Goal: Information Seeking & Learning: Learn about a topic

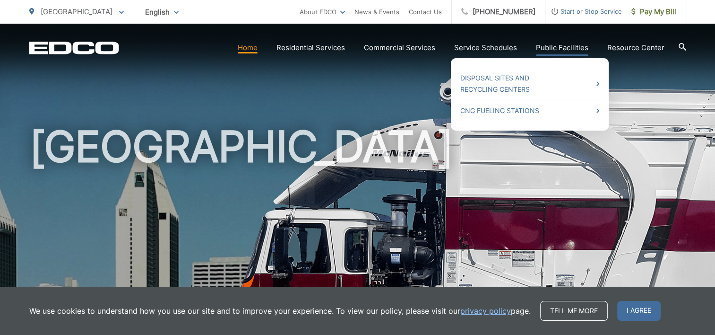
click at [563, 45] on link "Public Facilities" at bounding box center [562, 47] width 52 height 11
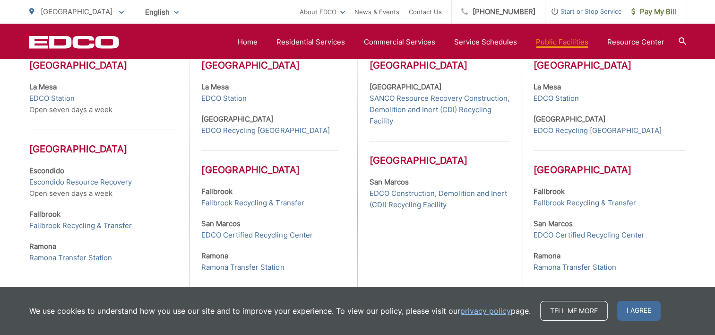
scroll to position [331, 0]
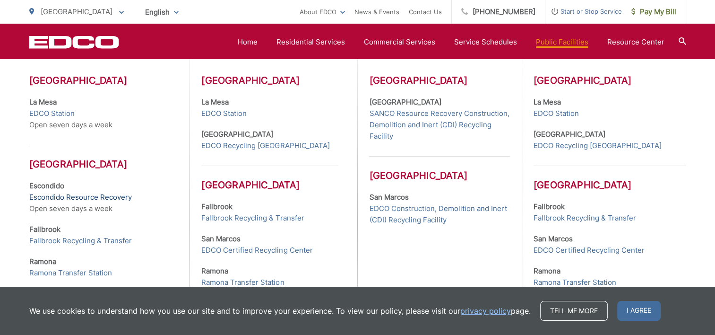
click at [75, 195] on link "Escondido Resource Recovery" at bounding box center [80, 196] width 103 height 11
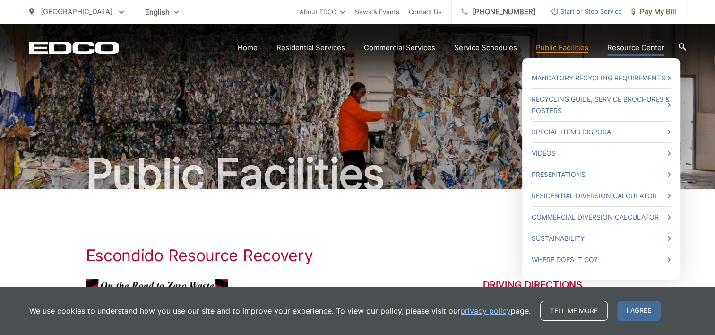
click at [622, 44] on link "Resource Center" at bounding box center [635, 47] width 57 height 11
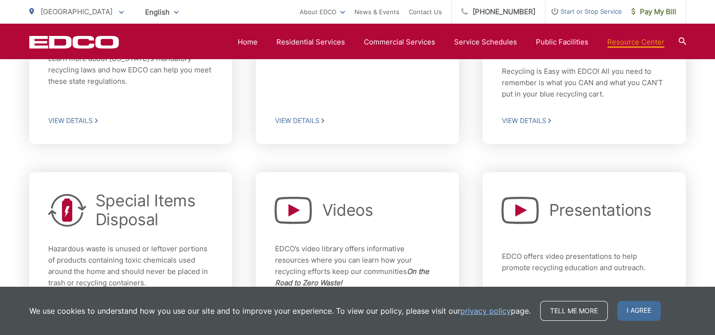
scroll to position [425, 0]
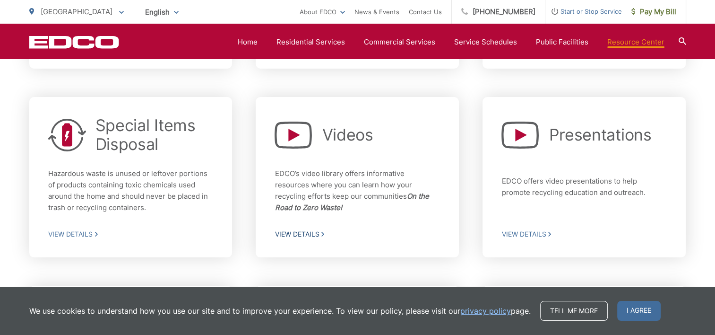
click at [305, 232] on span "View Details" at bounding box center [357, 234] width 165 height 9
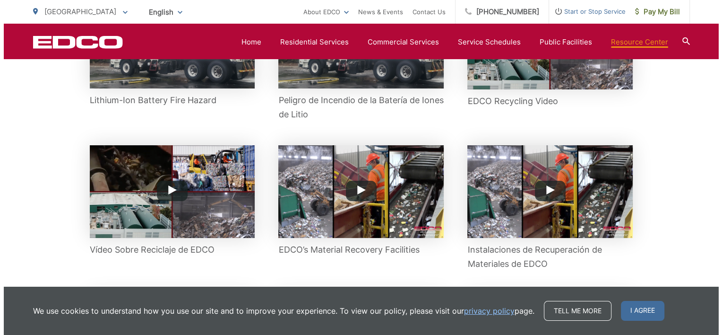
scroll to position [284, 0]
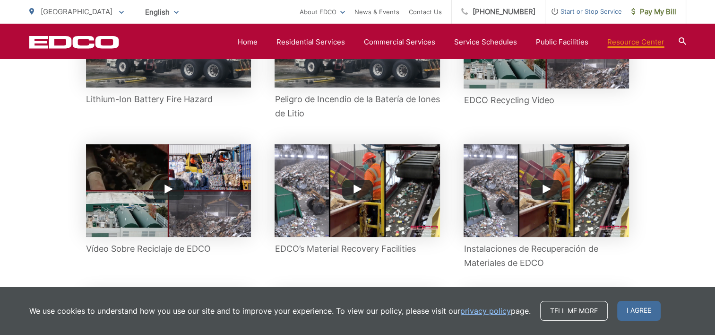
drag, startPoint x: 156, startPoint y: 76, endPoint x: 137, endPoint y: 81, distance: 20.6
click at [137, 81] on img at bounding box center [168, 42] width 165 height 92
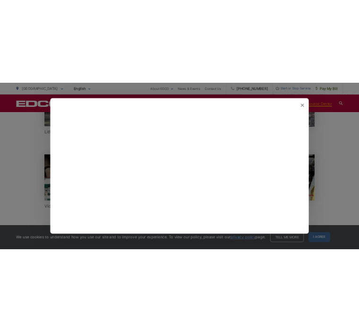
scroll to position [0, 0]
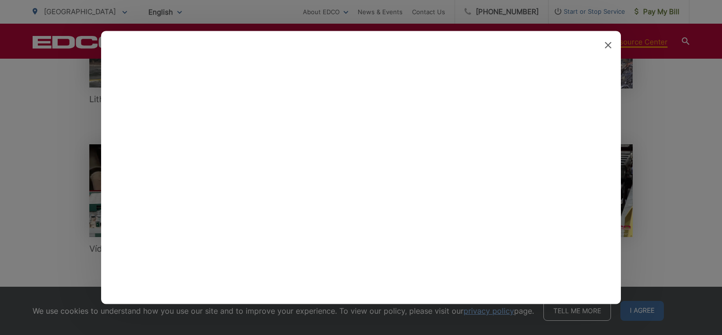
click at [607, 45] on icon at bounding box center [608, 45] width 7 height 7
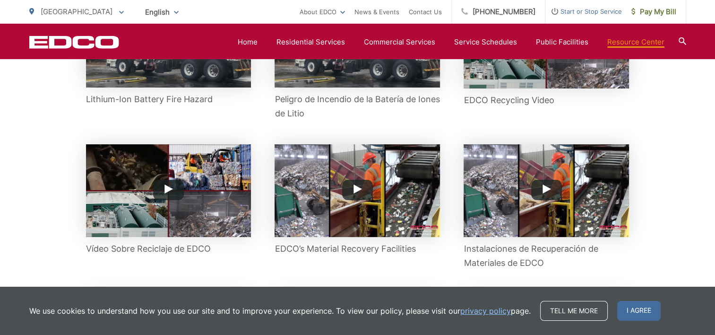
drag, startPoint x: 139, startPoint y: 95, endPoint x: 115, endPoint y: 76, distance: 30.6
click at [115, 76] on img at bounding box center [168, 42] width 165 height 92
